Goal: Transaction & Acquisition: Purchase product/service

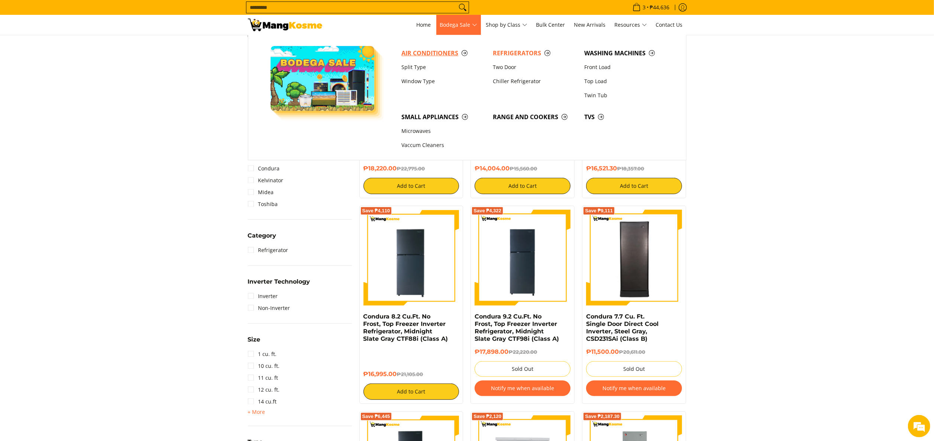
click at [453, 54] on span "Air Conditioners" at bounding box center [443, 53] width 84 height 9
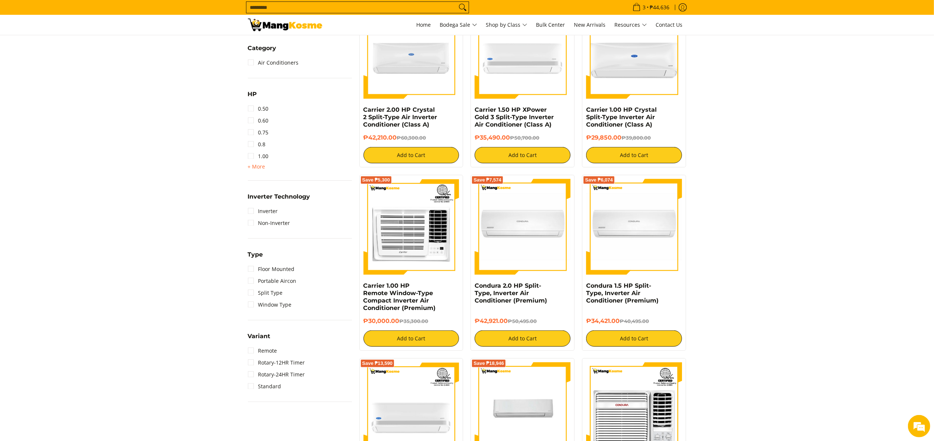
scroll to position [372, 0]
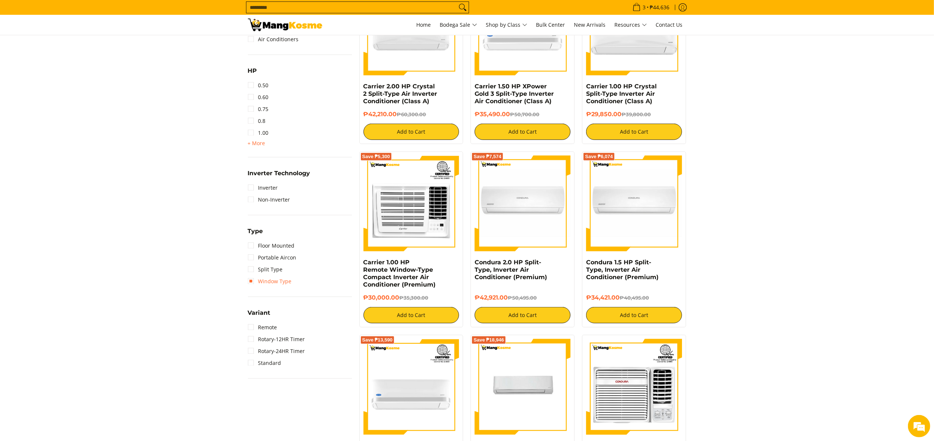
click at [282, 285] on link "Window Type" at bounding box center [270, 282] width 44 height 12
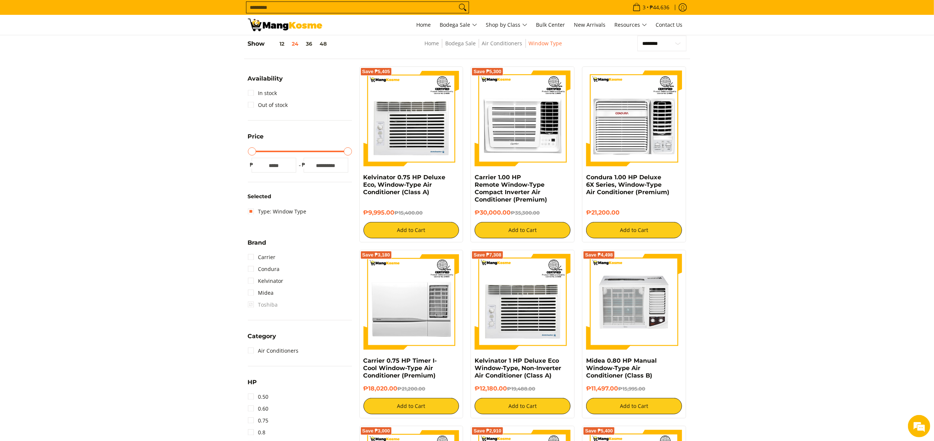
scroll to position [179, 0]
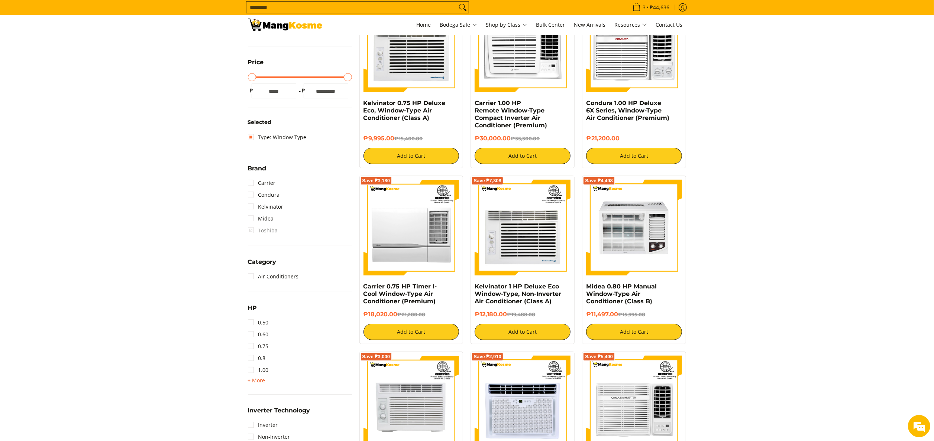
click at [261, 378] on span "+ More" at bounding box center [256, 381] width 17 height 6
click at [266, 382] on link "1.50" at bounding box center [258, 382] width 21 height 12
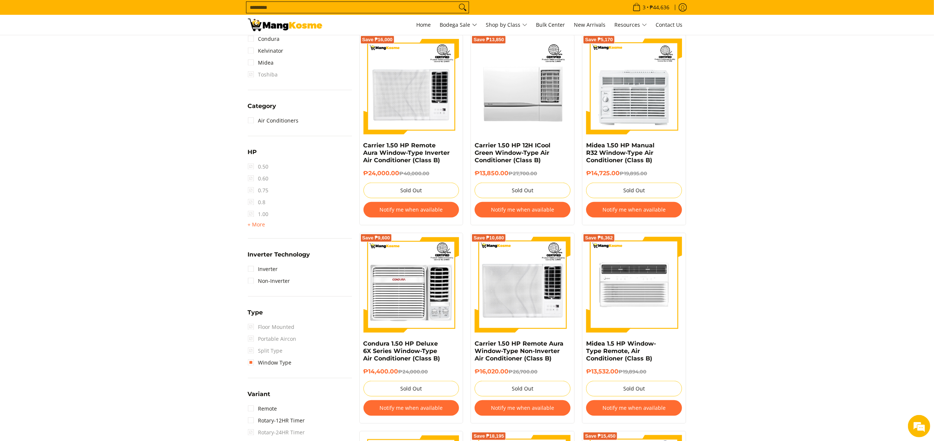
scroll to position [297, 0]
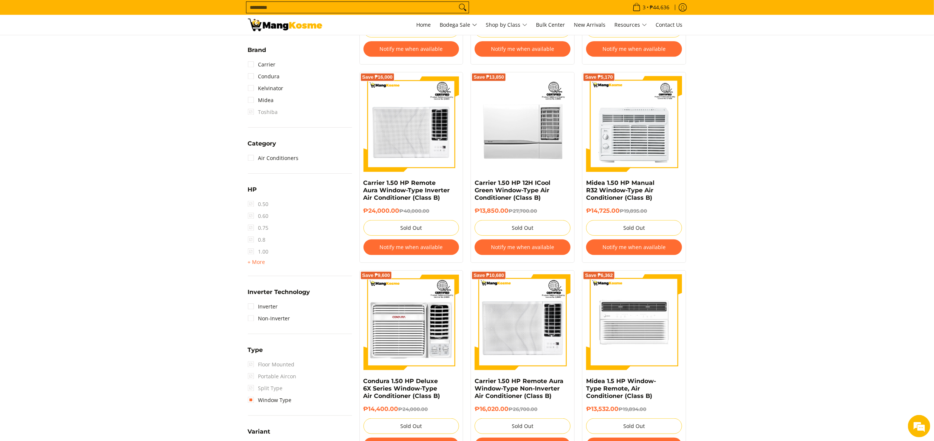
drag, startPoint x: 259, startPoint y: 266, endPoint x: 322, endPoint y: 270, distance: 63.3
click at [321, 271] on div "HP 0.50 0.60 0.75 0.8 1.00 + More - Less 1.50 2.00 2.50 3.00 3T 4.00 6.00" at bounding box center [300, 230] width 104 height 91
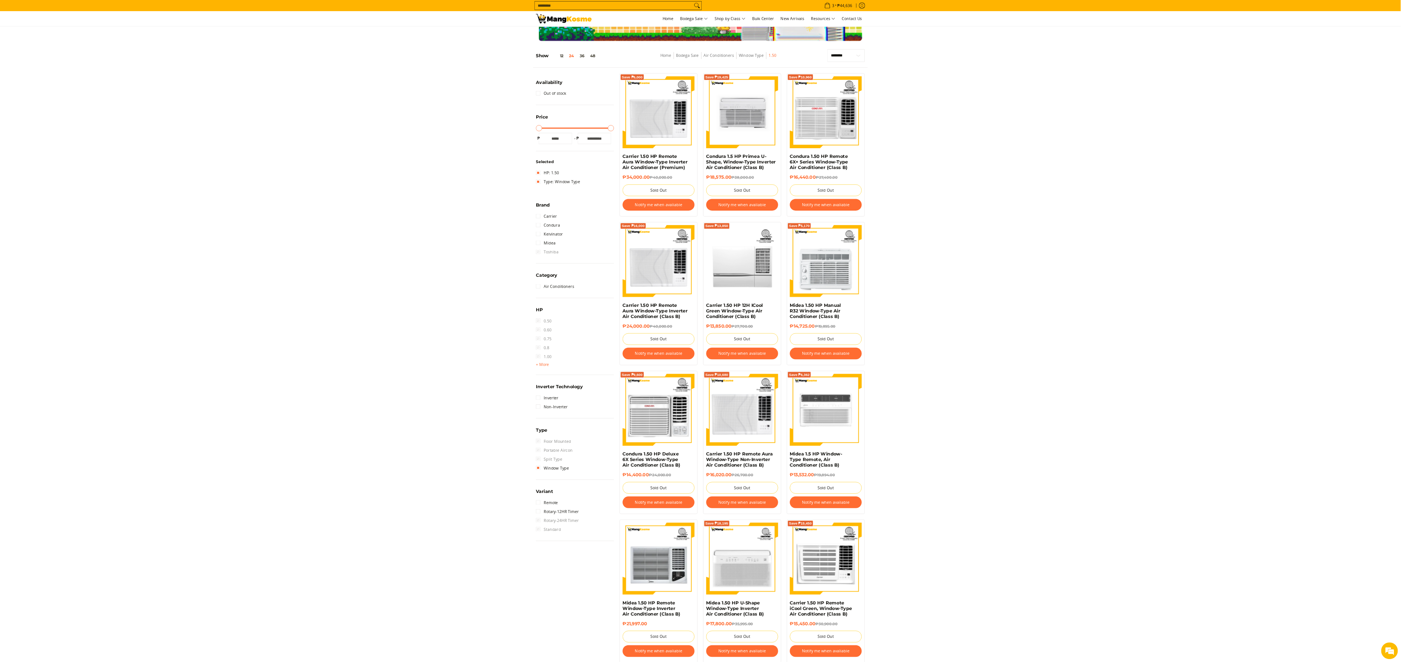
scroll to position [0, 0]
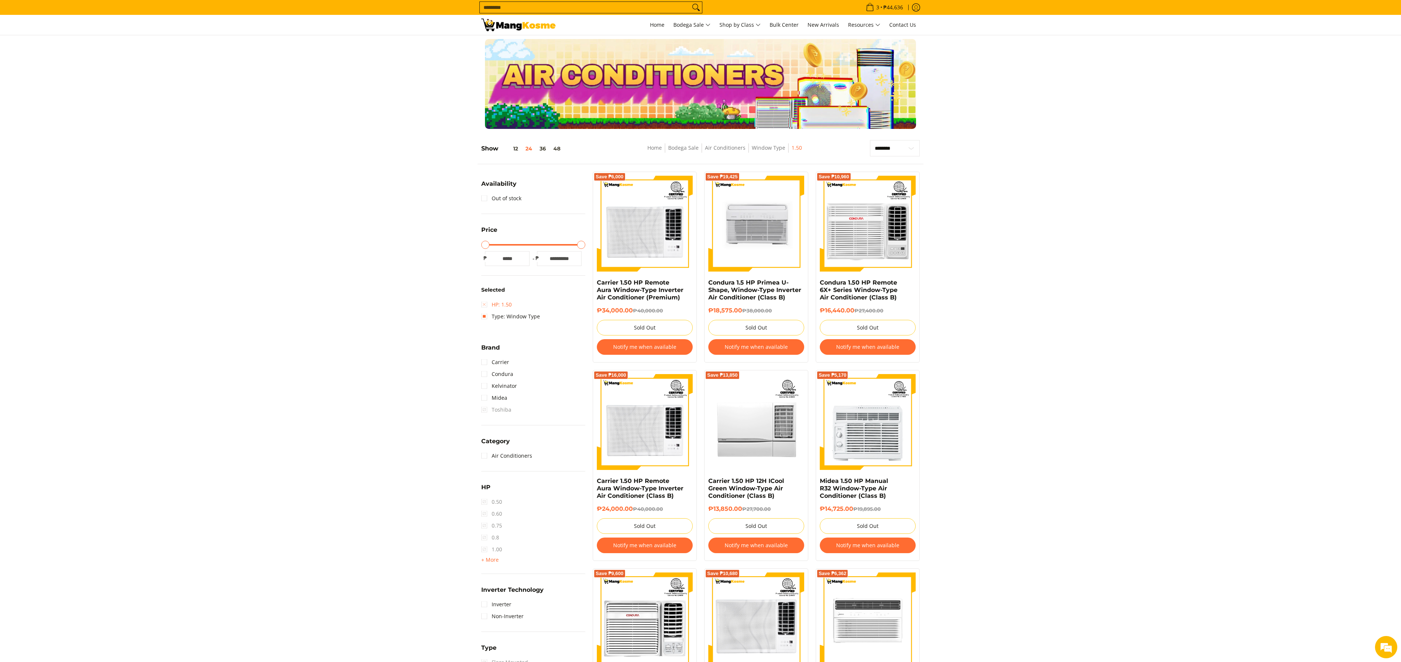
click at [490, 308] on link "HP: 1.50" at bounding box center [496, 305] width 30 height 12
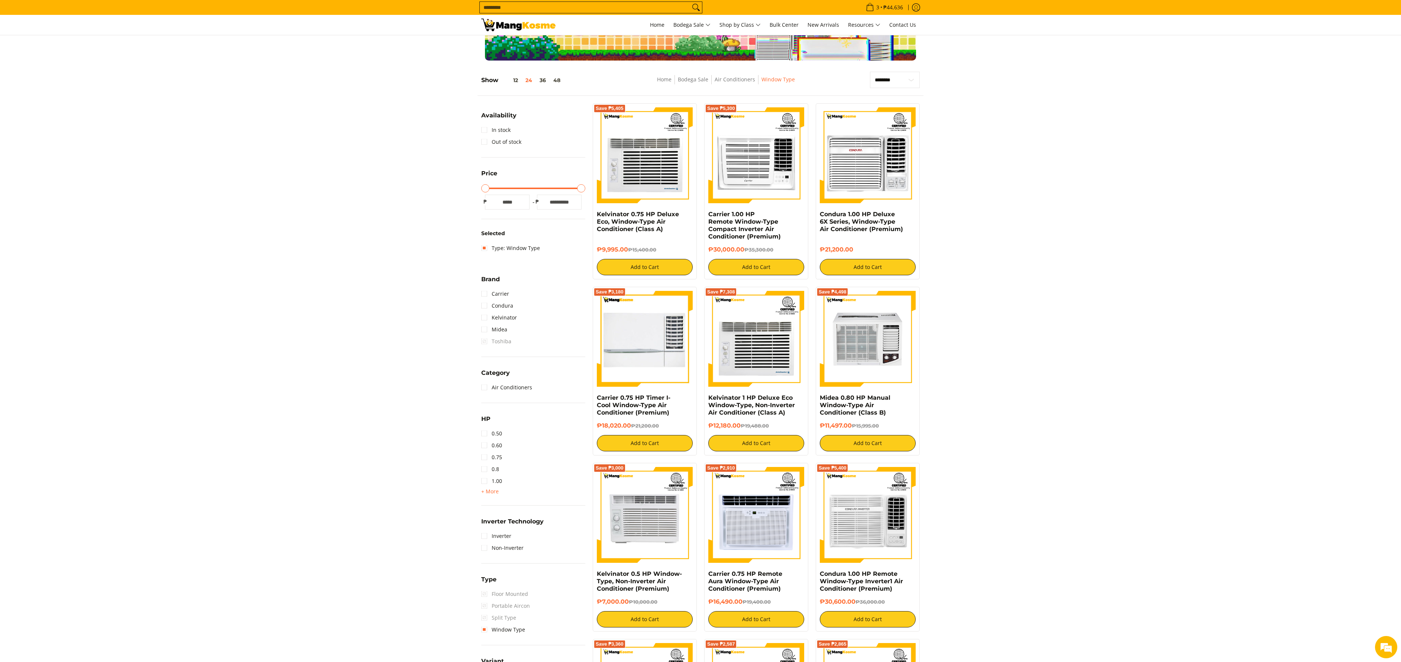
scroll to position [105, 0]
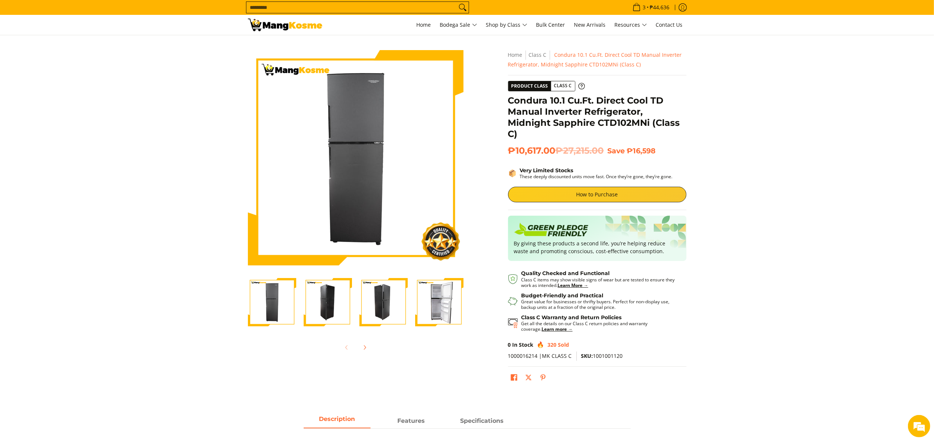
click at [41, 185] on section "Skip to Main Content Enable zoom Disable zoom Enable zoom Disable zoom Enable z…" at bounding box center [467, 219] width 934 height 368
